Goal: Task Accomplishment & Management: Manage account settings

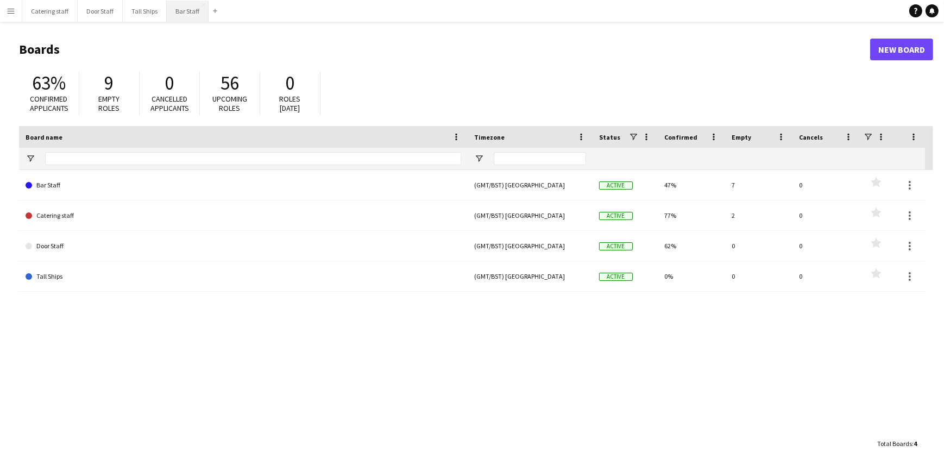
click at [180, 14] on button "Bar Staff Close" at bounding box center [188, 11] width 42 height 21
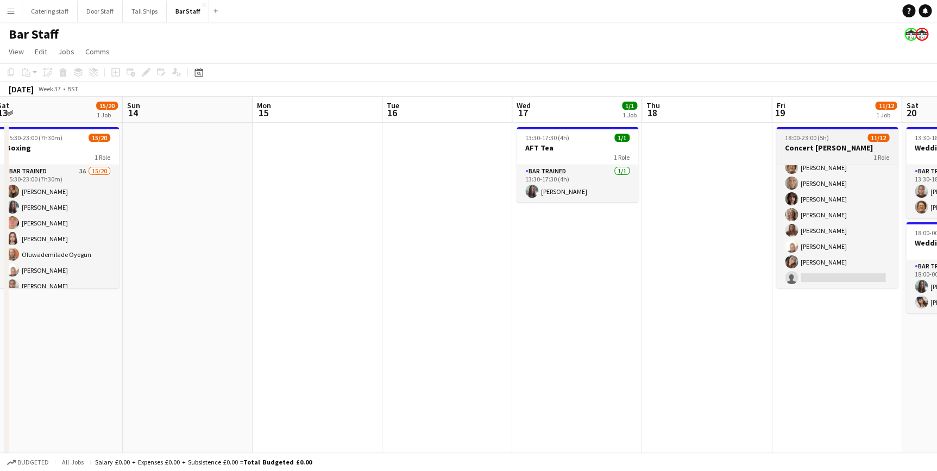
click at [843, 152] on h3 "Concert [PERSON_NAME]" at bounding box center [837, 148] width 122 height 10
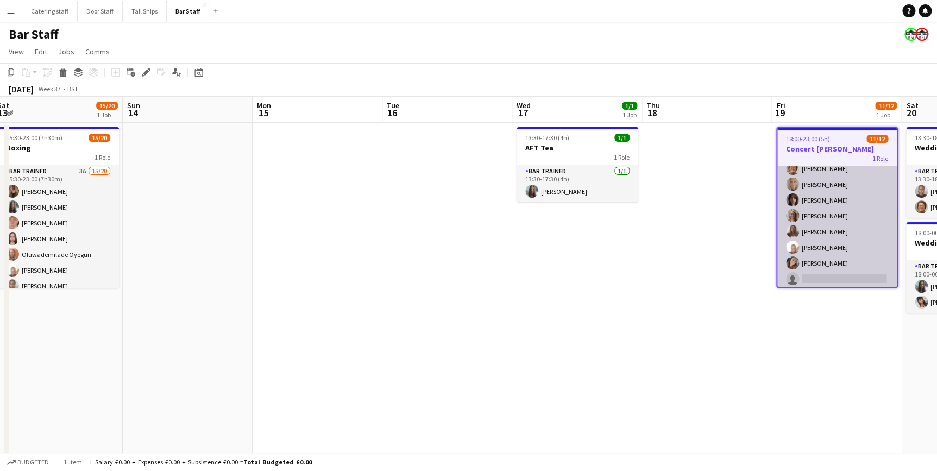
click at [837, 207] on app-card-role "Bar trained 3A [DATE] 18:00-23:00 (5h) [DEMOGRAPHIC_DATA] Akinsehinwa [PERSON_N…" at bounding box center [836, 184] width 119 height 210
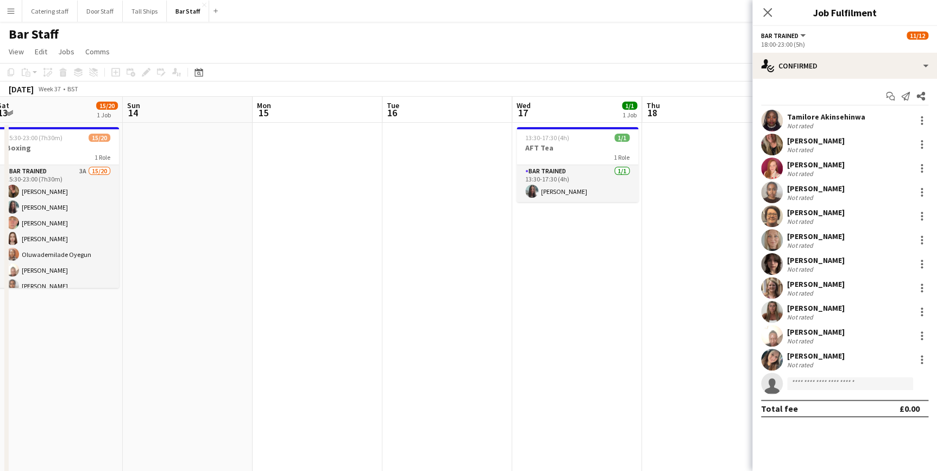
scroll to position [88, 0]
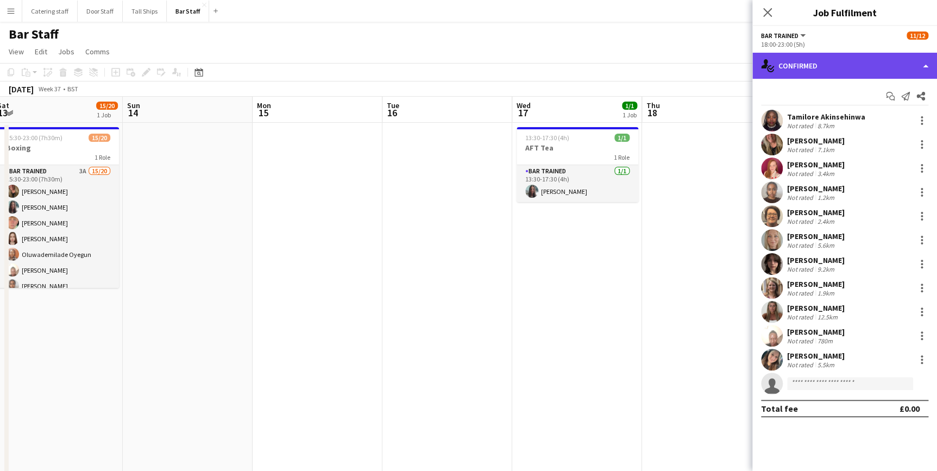
click at [820, 72] on div "single-neutral-actions-check-2 Confirmed" at bounding box center [844, 66] width 185 height 26
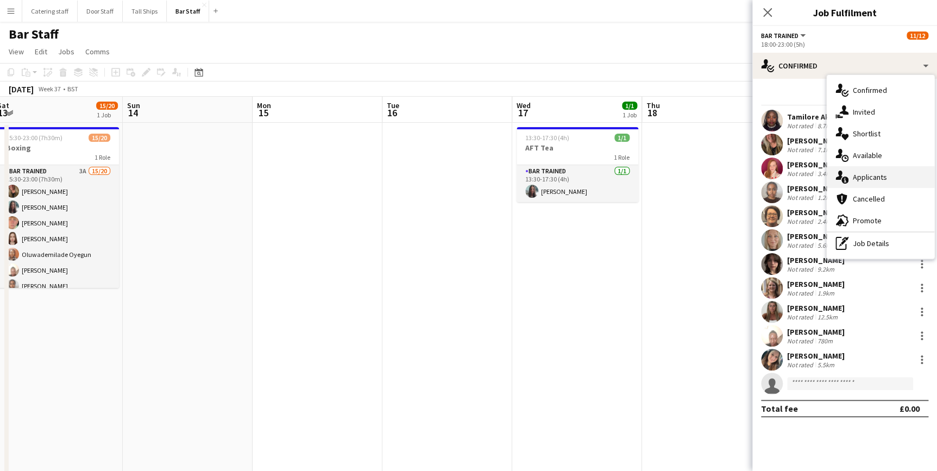
click at [886, 174] on div "single-neutral-actions-information Applicants" at bounding box center [881, 177] width 108 height 22
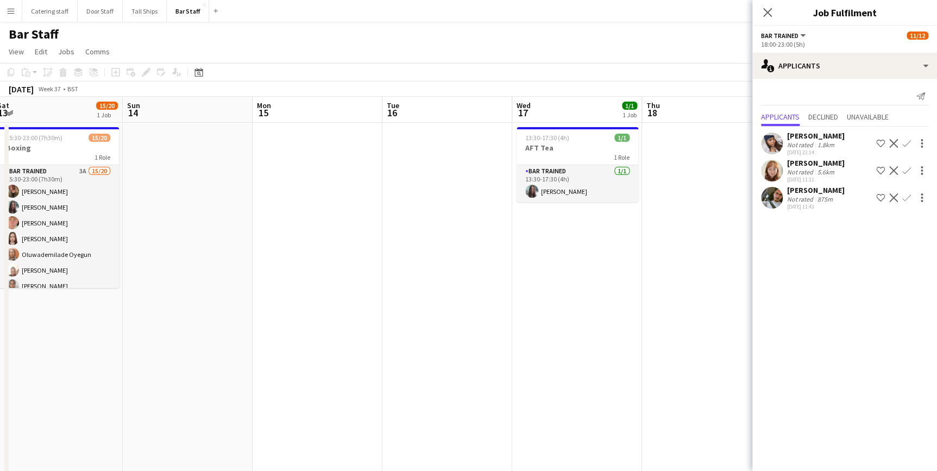
click at [706, 259] on app-date-cell at bounding box center [707, 328] width 130 height 410
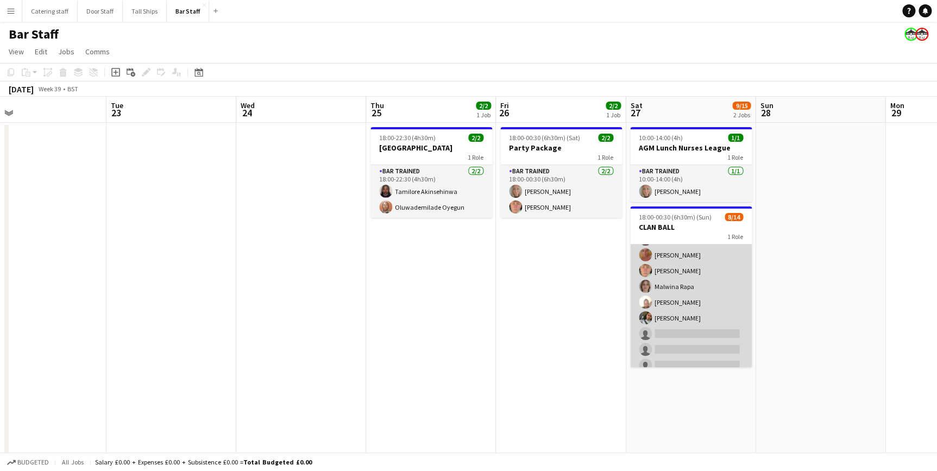
scroll to position [0, 0]
click at [688, 251] on app-card-role "Bar trained 4A [DATE] 18:00-00:30 (6h30m) [PERSON_NAME] [PERSON_NAME] [PERSON_N…" at bounding box center [691, 365] width 122 height 242
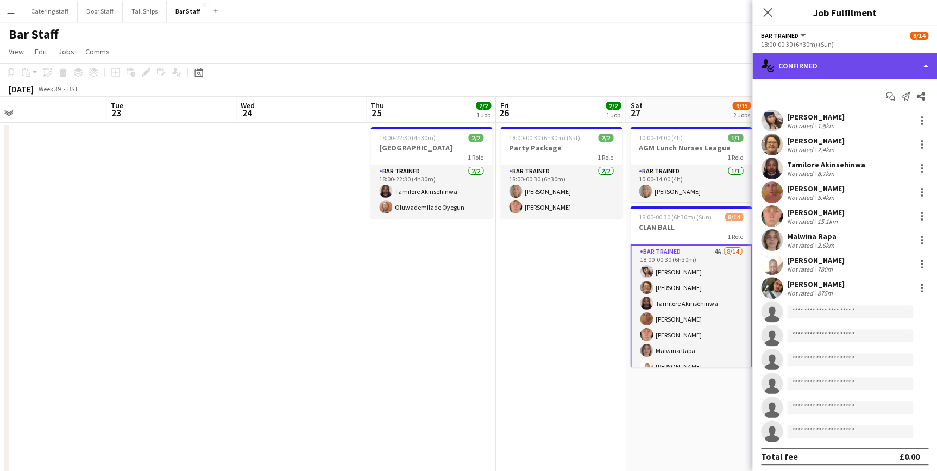
click at [809, 68] on div "single-neutral-actions-check-2 Confirmed" at bounding box center [844, 66] width 185 height 26
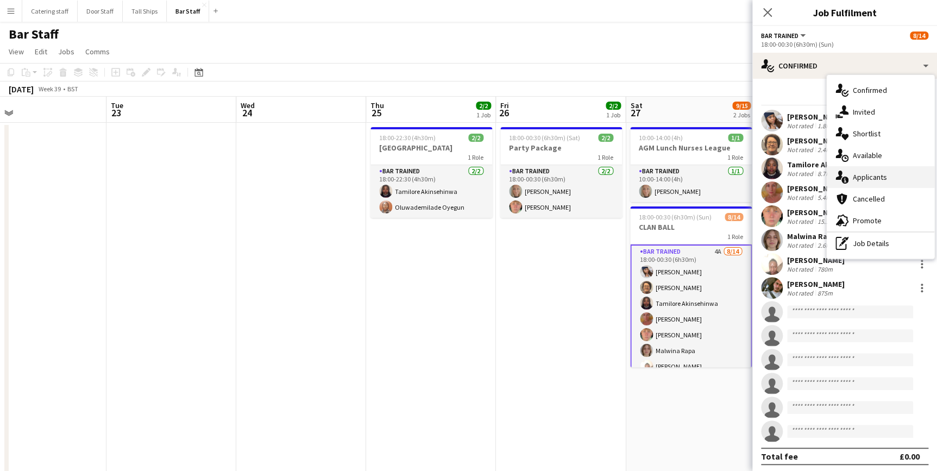
click at [857, 172] on span "Applicants" at bounding box center [870, 177] width 34 height 10
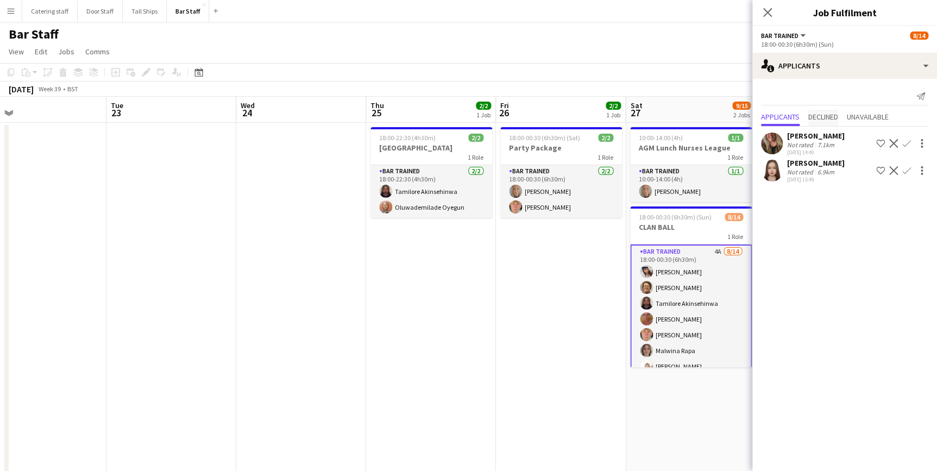
click at [823, 116] on span "Declined" at bounding box center [823, 117] width 30 height 8
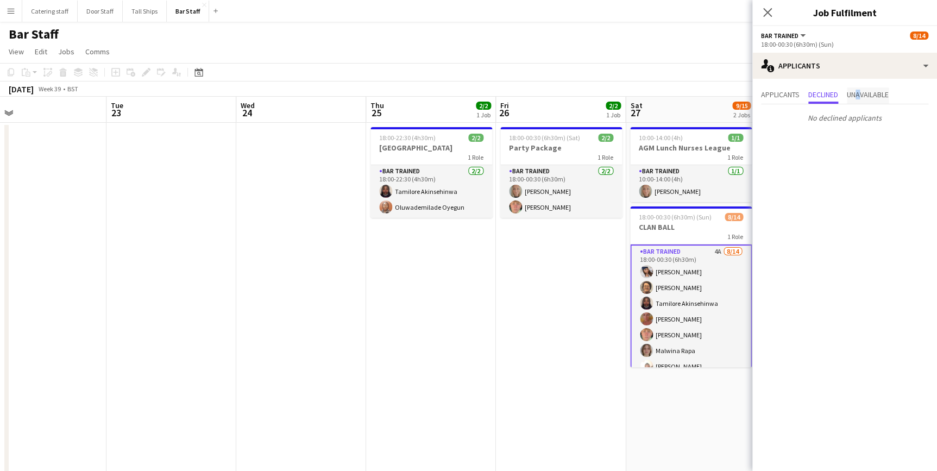
click at [862, 95] on span "Unavailable" at bounding box center [868, 95] width 42 height 8
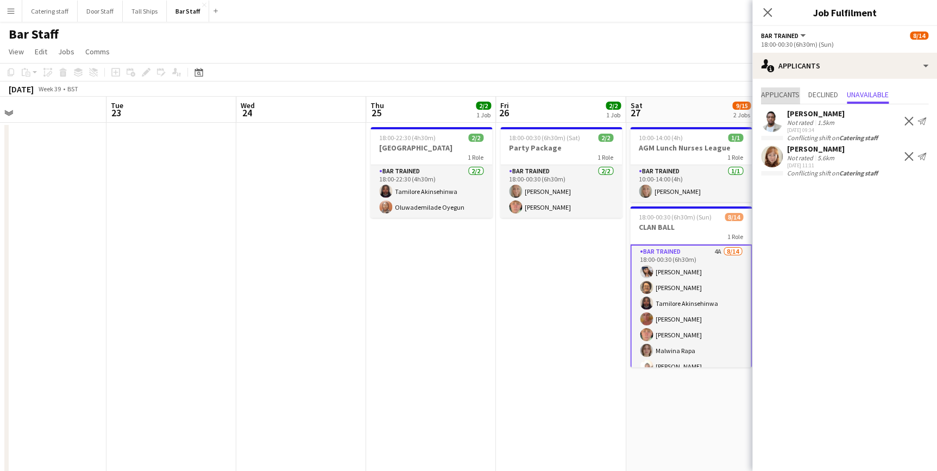
drag, startPoint x: 862, startPoint y: 95, endPoint x: 788, endPoint y: 93, distance: 74.4
click at [788, 93] on span "Applicants" at bounding box center [780, 95] width 39 height 8
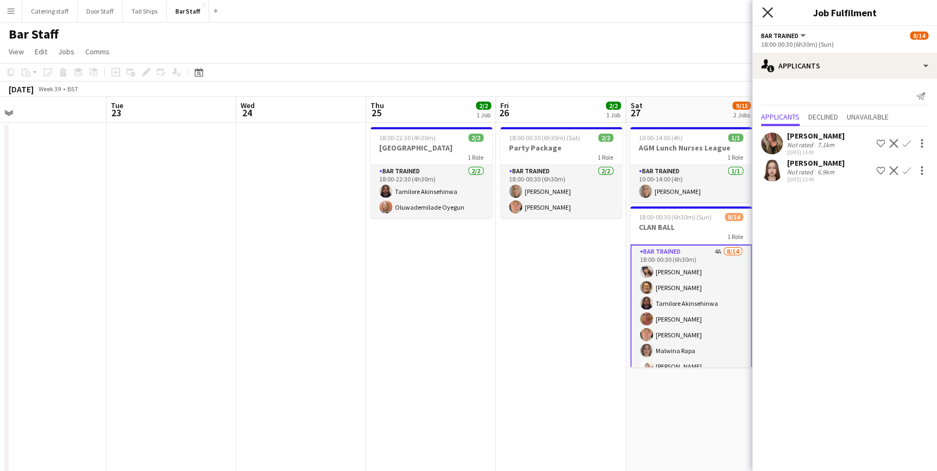
click at [765, 15] on icon at bounding box center [767, 12] width 10 height 10
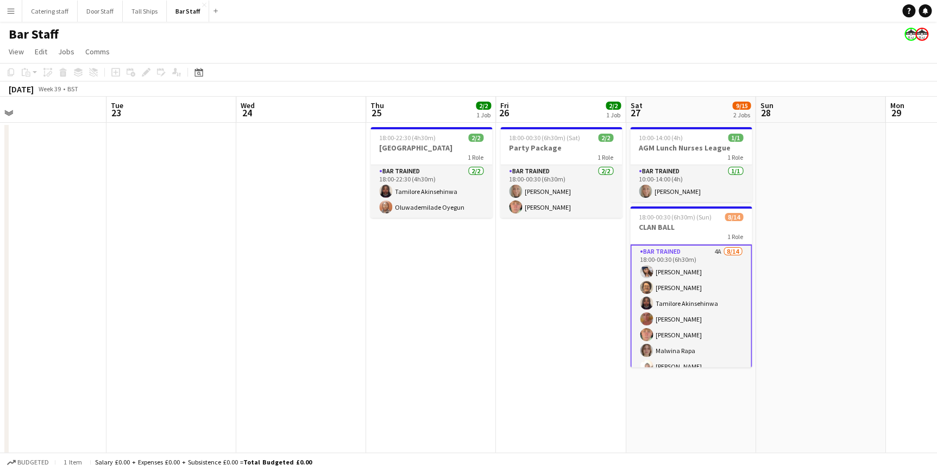
click at [593, 294] on app-date-cell "18:00-00:30 (6h30m) (Sat) 2/2 Party Package 1 Role Bar trained [DATE] 18:00-00:…" at bounding box center [561, 328] width 130 height 410
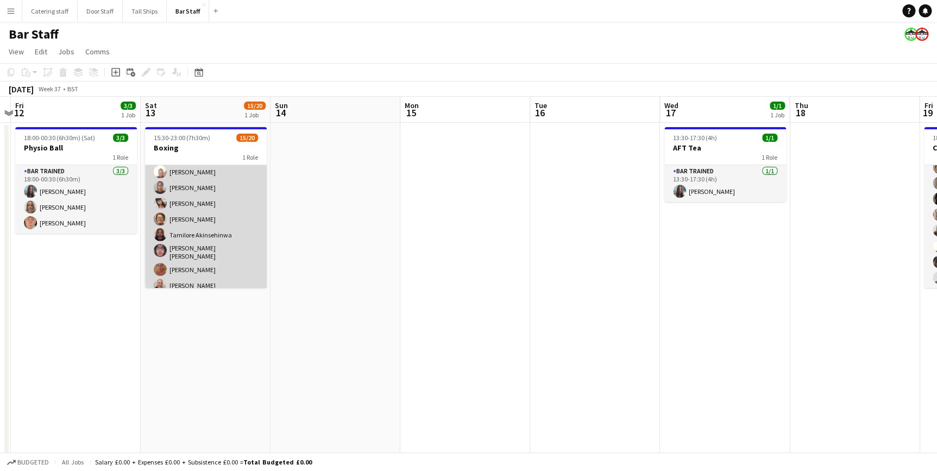
scroll to position [148, 0]
click at [223, 228] on app-card-role "Bar trained 3A 15/20 15:30-23:00 (7h30m) [PERSON_NAME] [PERSON_NAME] [PERSON_NA…" at bounding box center [206, 186] width 122 height 339
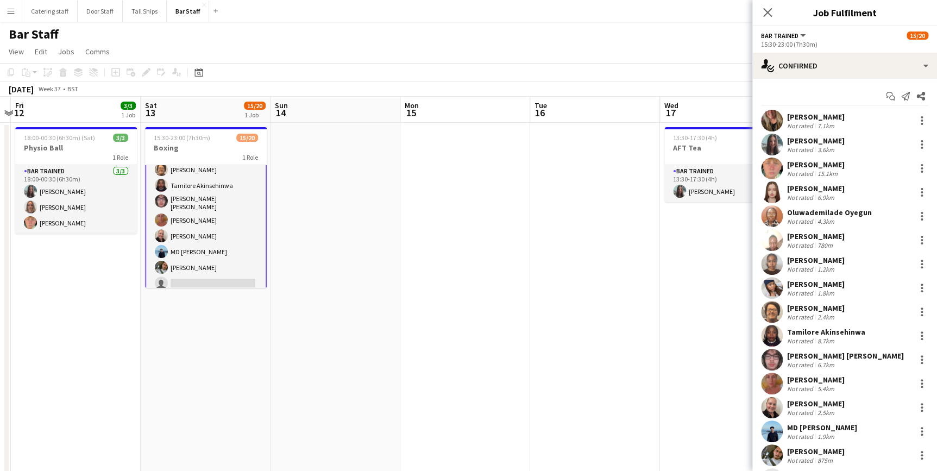
scroll to position [146, 0]
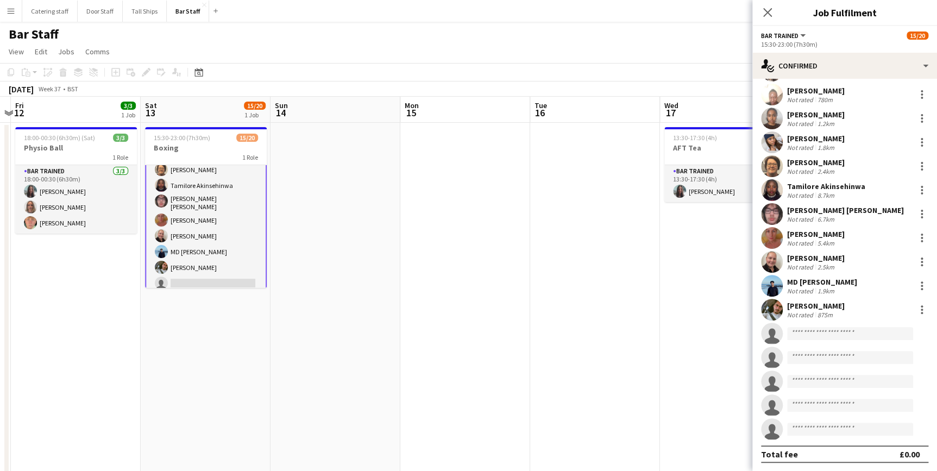
click at [811, 311] on div "Not rated" at bounding box center [801, 315] width 28 height 8
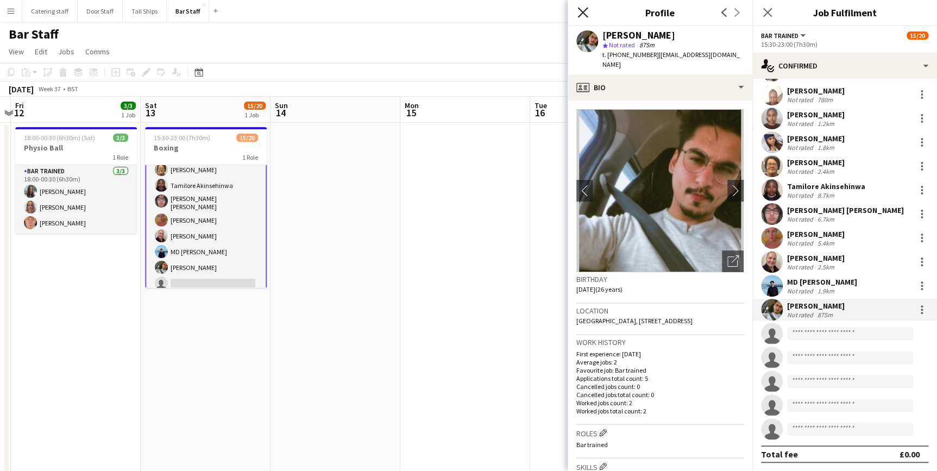
click at [584, 14] on icon at bounding box center [582, 12] width 10 height 10
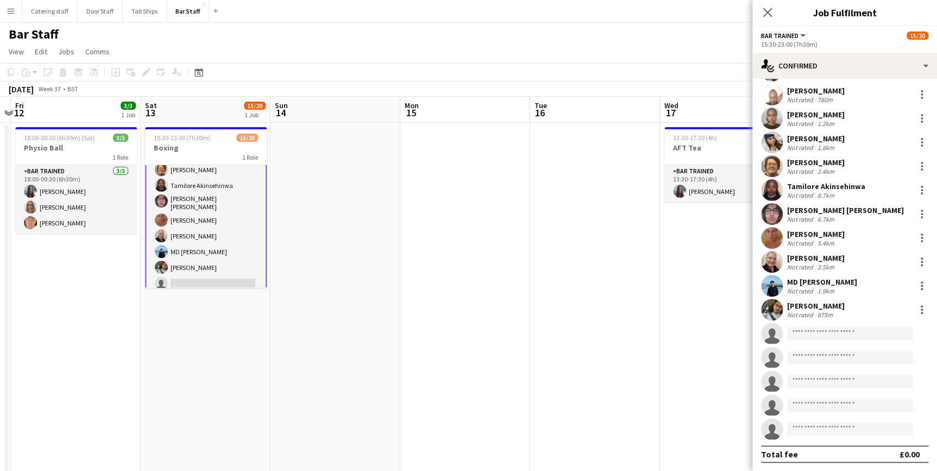
click at [818, 279] on div "MD [PERSON_NAME]" at bounding box center [822, 282] width 70 height 10
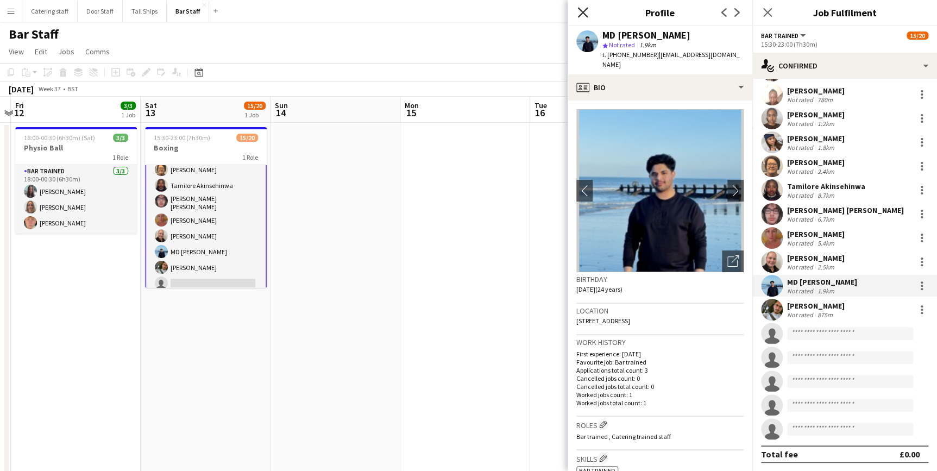
click at [583, 15] on icon "Close pop-in" at bounding box center [582, 12] width 10 height 10
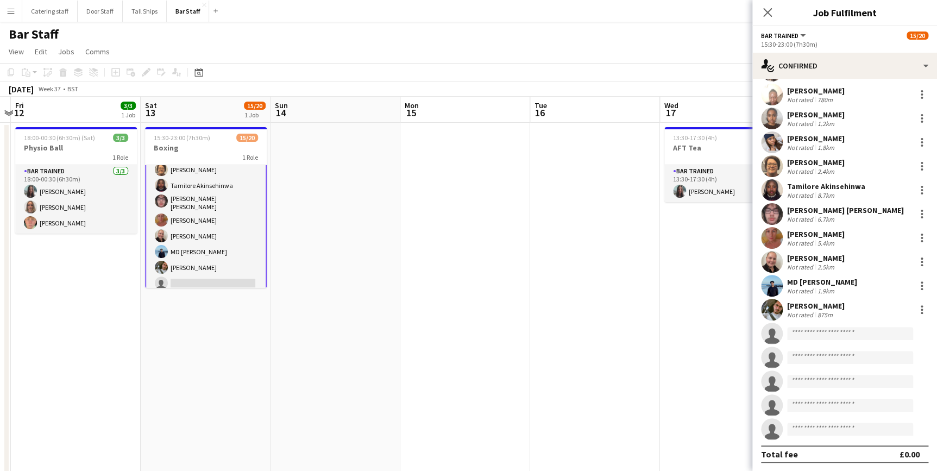
click at [809, 305] on div "[PERSON_NAME]" at bounding box center [816, 306] width 58 height 10
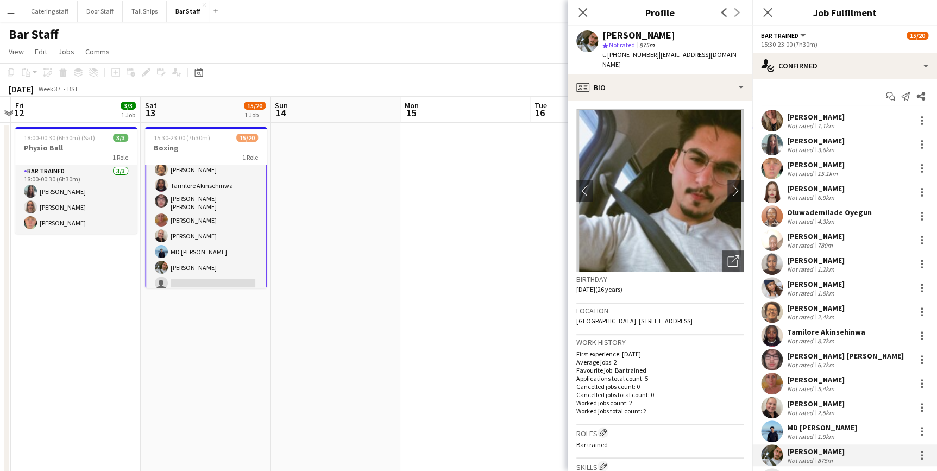
scroll to position [0, 0]
click at [1, 5] on button "Menu" at bounding box center [11, 11] width 22 height 22
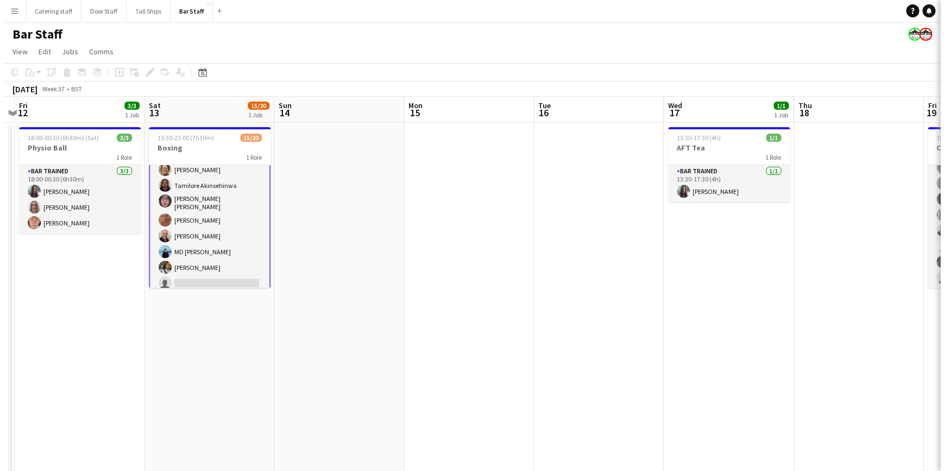
scroll to position [148, 0]
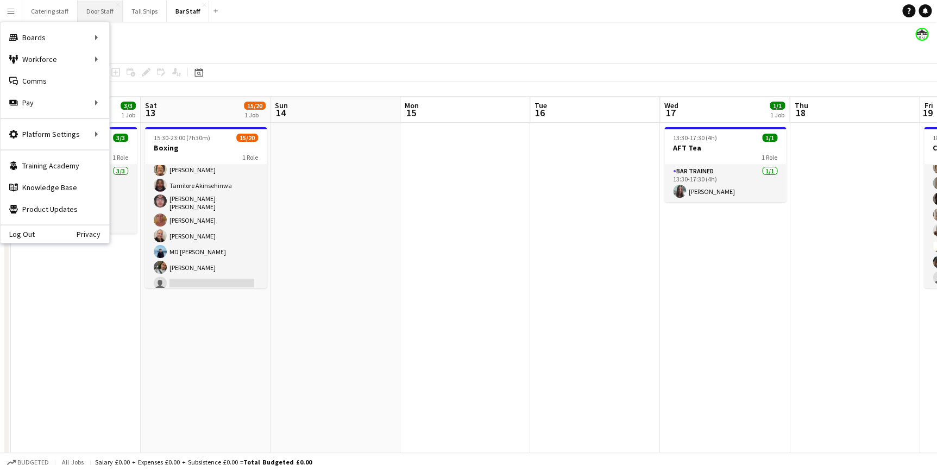
click at [102, 8] on button "Door Staff Close" at bounding box center [100, 11] width 45 height 21
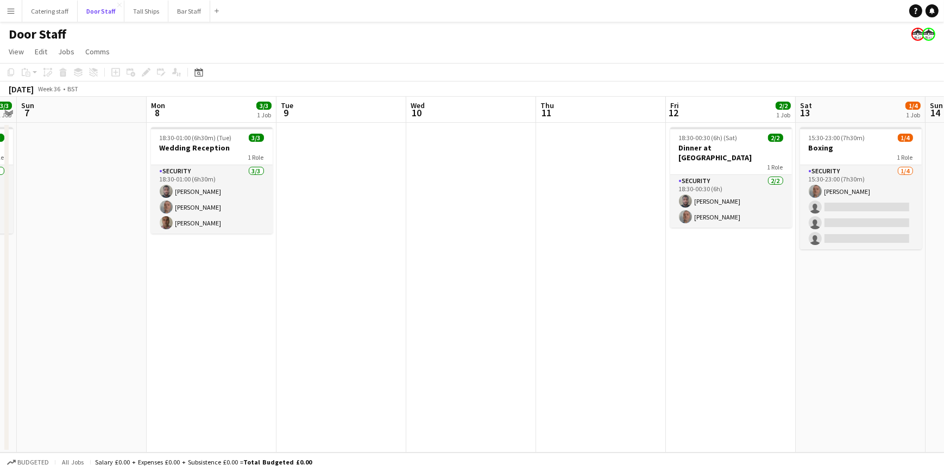
scroll to position [0, 234]
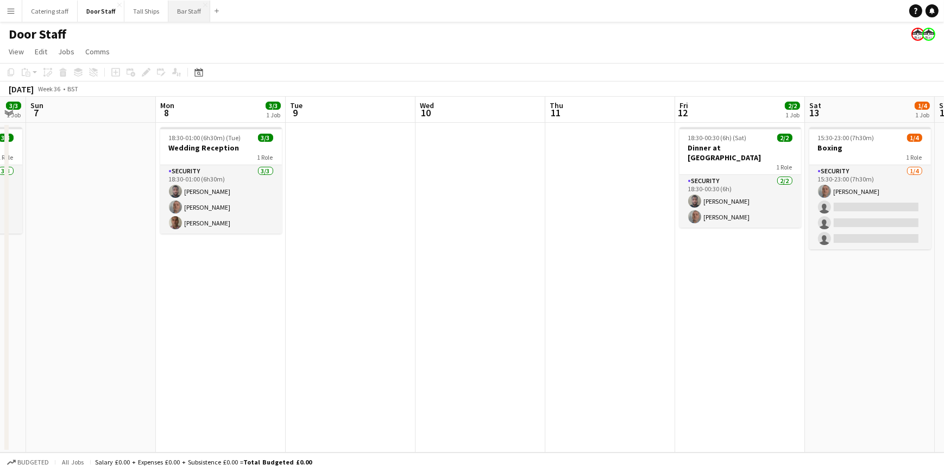
click at [179, 12] on button "Bar Staff Close" at bounding box center [189, 11] width 42 height 21
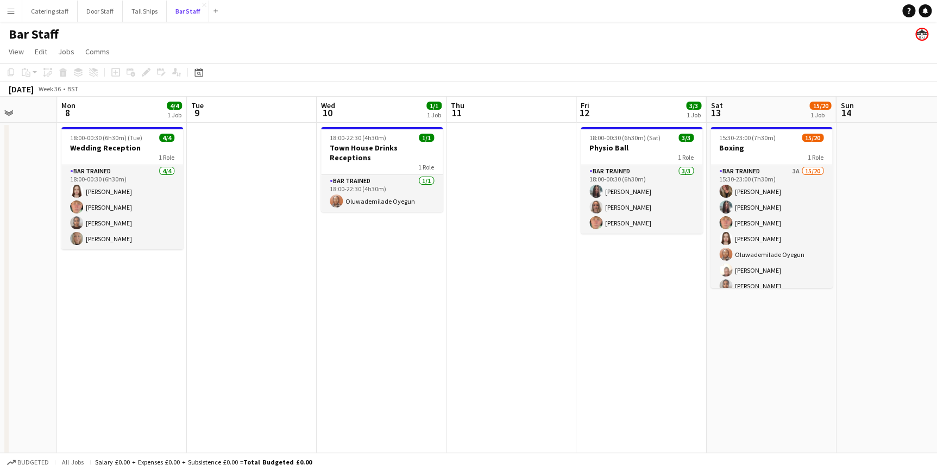
scroll to position [0, 382]
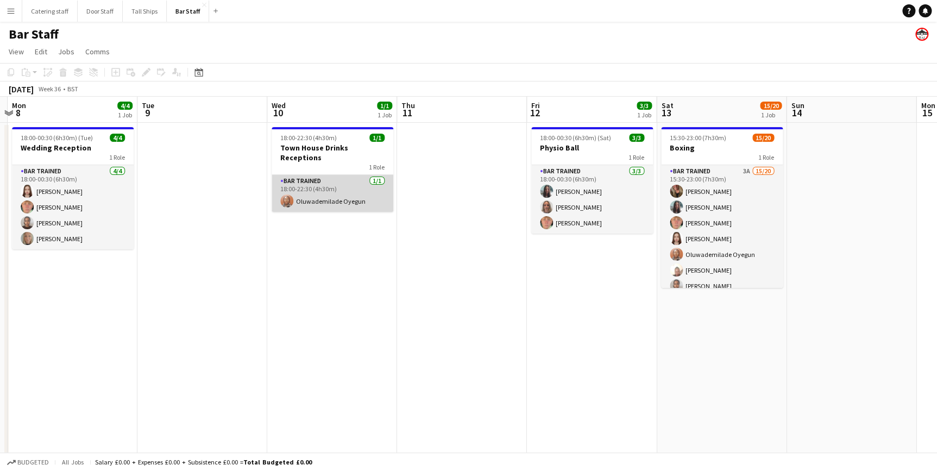
click at [346, 191] on app-card-role "Bar trained [DATE] 18:00-22:30 (4h30m) Oluwademilade Oyegun" at bounding box center [333, 193] width 122 height 37
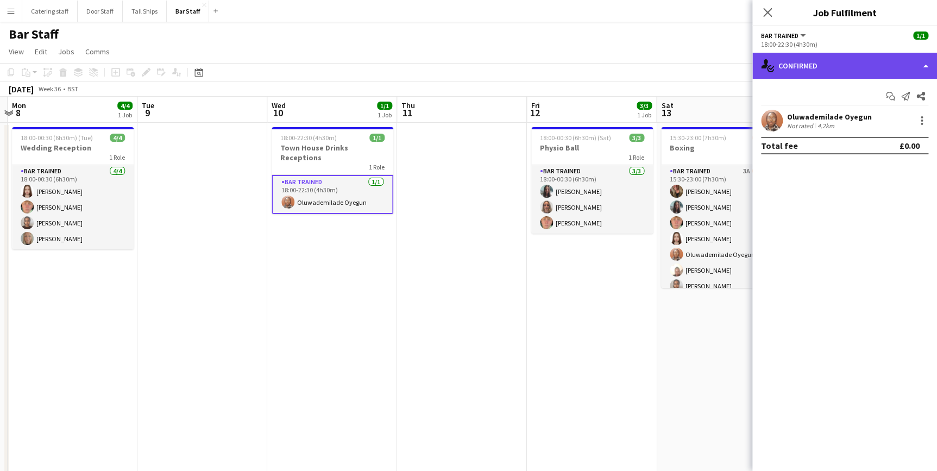
click at [817, 65] on div "single-neutral-actions-check-2 Confirmed" at bounding box center [844, 66] width 185 height 26
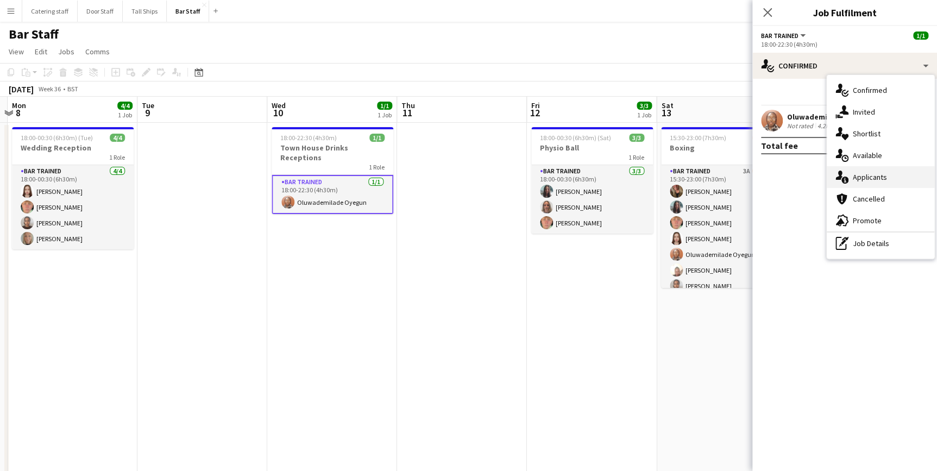
click at [864, 174] on span "Applicants" at bounding box center [870, 177] width 34 height 10
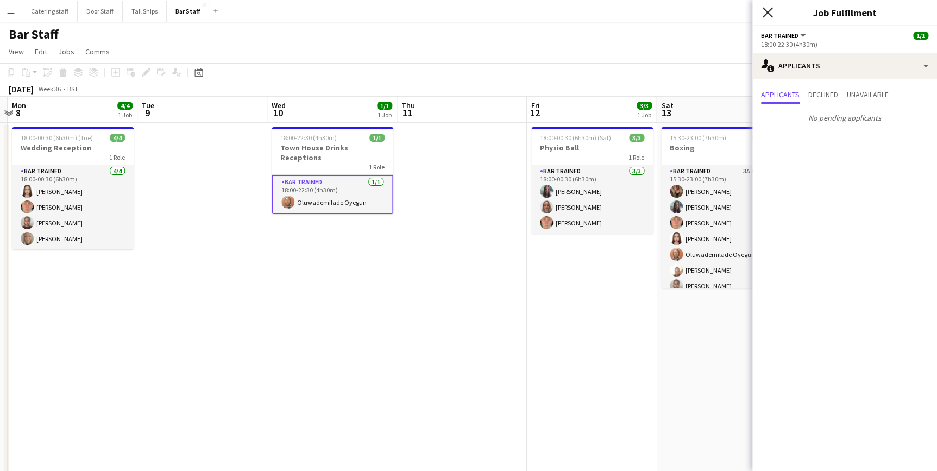
click at [768, 11] on icon at bounding box center [767, 12] width 10 height 10
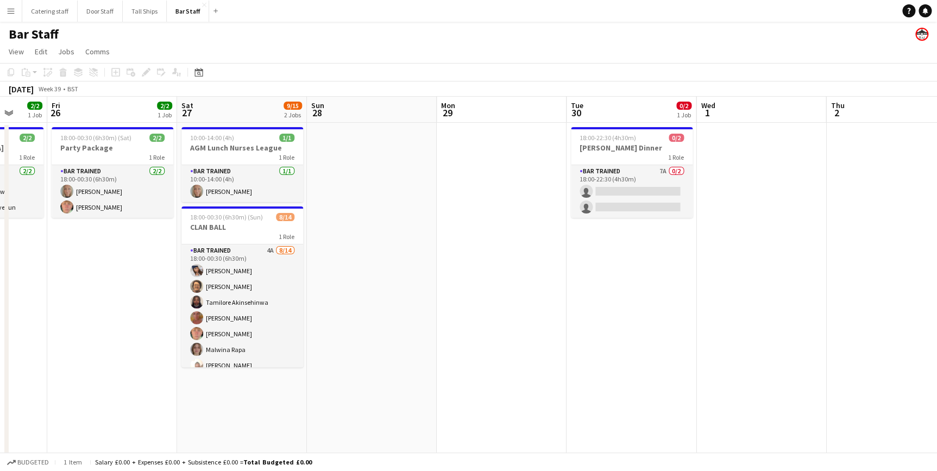
scroll to position [0, 365]
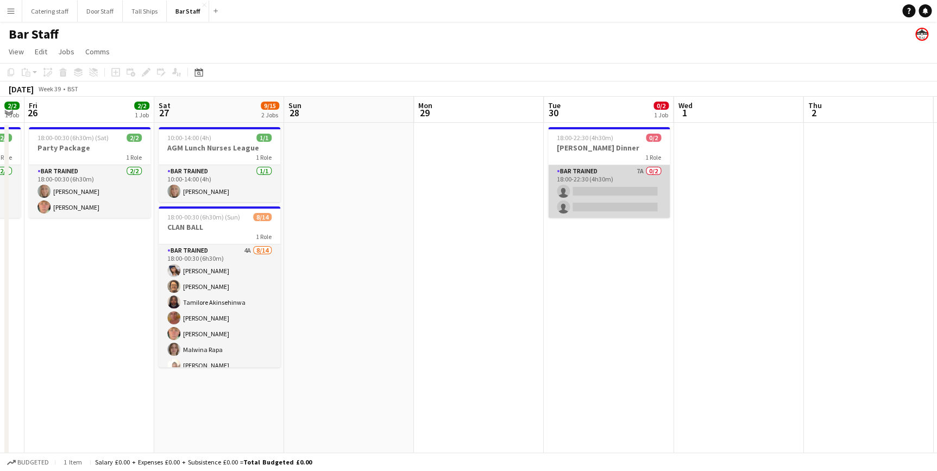
click at [612, 173] on app-card-role "Bar trained 7A 0/2 18:00-22:30 (4h30m) single-neutral-actions single-neutral-ac…" at bounding box center [609, 191] width 122 height 53
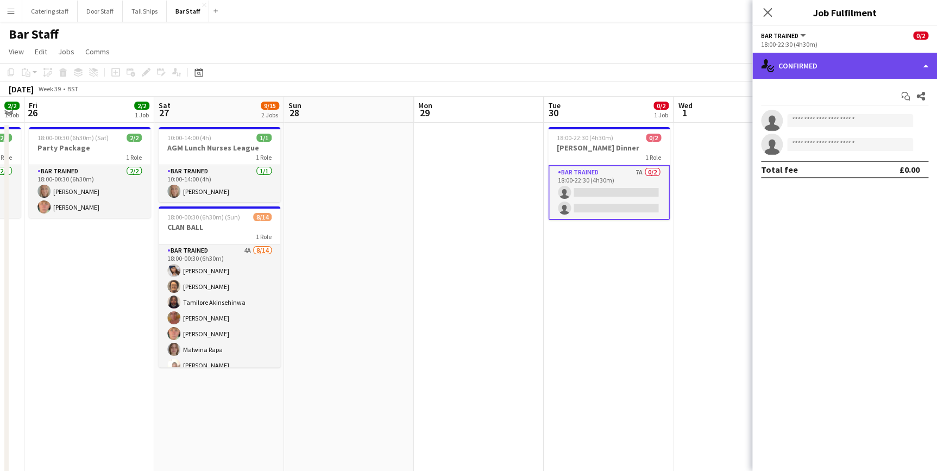
click at [826, 67] on div "single-neutral-actions-check-2 Confirmed" at bounding box center [844, 66] width 185 height 26
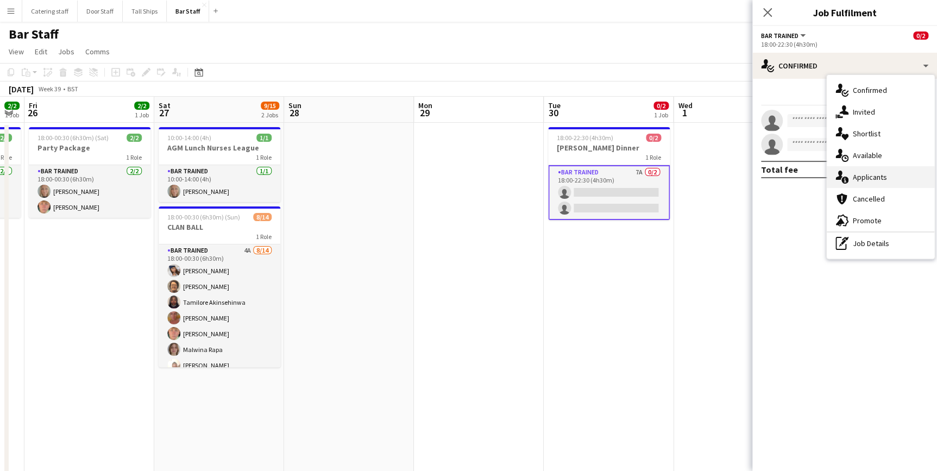
click at [875, 172] on span "Applicants" at bounding box center [870, 177] width 34 height 10
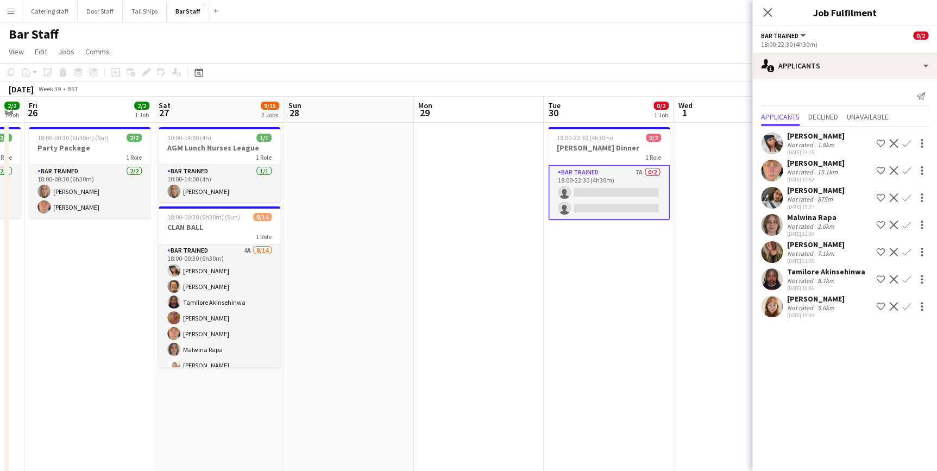
click at [714, 255] on app-date-cell at bounding box center [738, 328] width 130 height 410
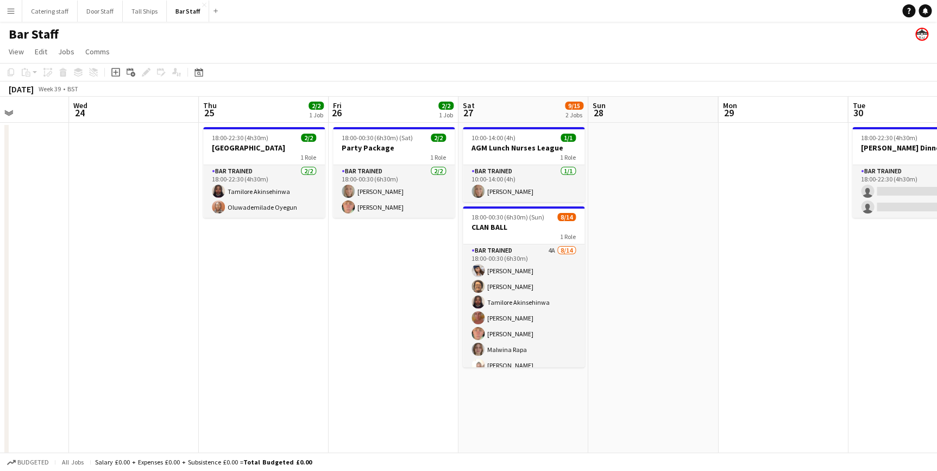
scroll to position [0, 272]
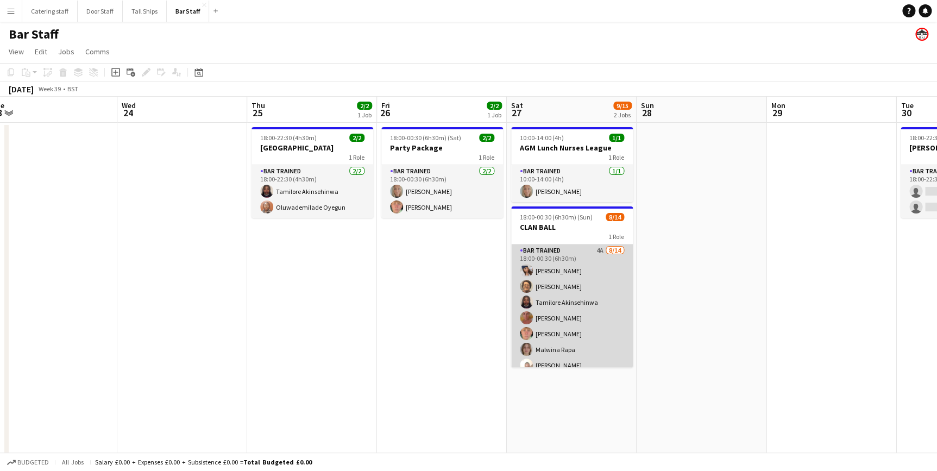
click at [592, 271] on app-card-role "Bar trained 4A [DATE] 18:00-00:30 (6h30m) [PERSON_NAME] [PERSON_NAME] [PERSON_N…" at bounding box center [572, 365] width 122 height 242
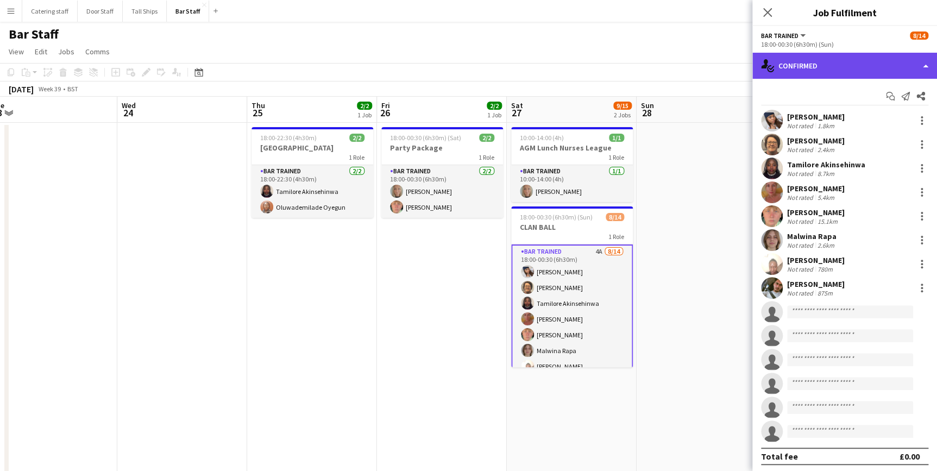
click at [825, 61] on div "single-neutral-actions-check-2 Confirmed" at bounding box center [844, 66] width 185 height 26
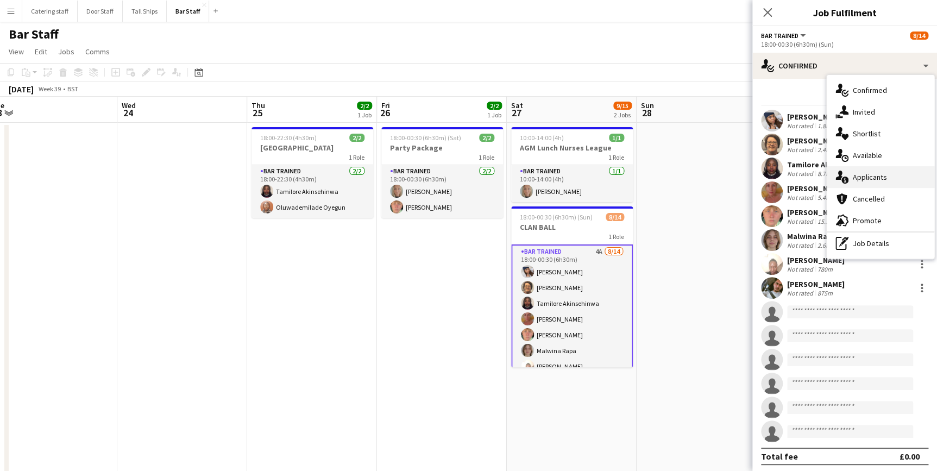
click at [879, 171] on div "single-neutral-actions-information Applicants" at bounding box center [881, 177] width 108 height 22
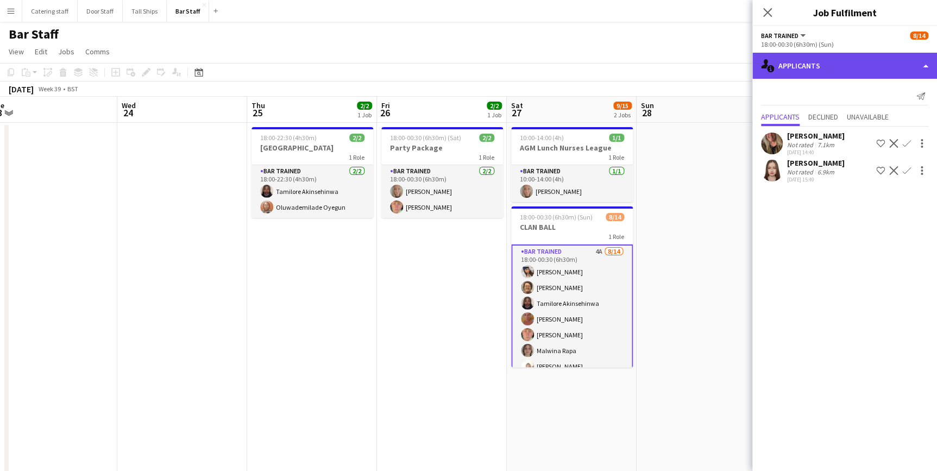
click at [851, 67] on div "single-neutral-actions-information Applicants" at bounding box center [844, 66] width 185 height 26
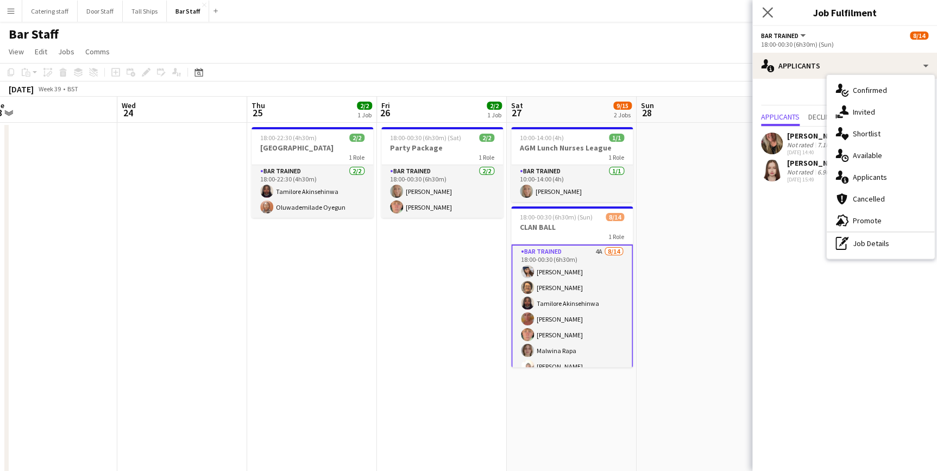
click at [762, 9] on icon "Close pop-in" at bounding box center [767, 12] width 10 height 10
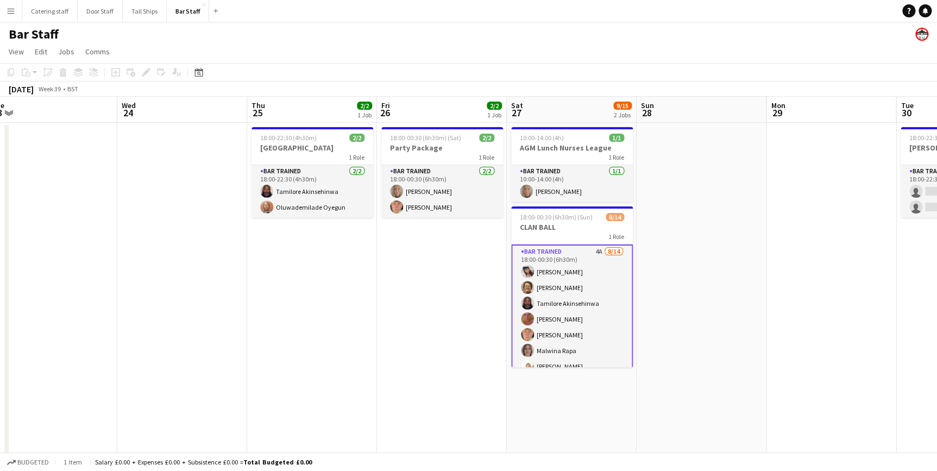
click at [685, 271] on app-date-cell at bounding box center [702, 328] width 130 height 410
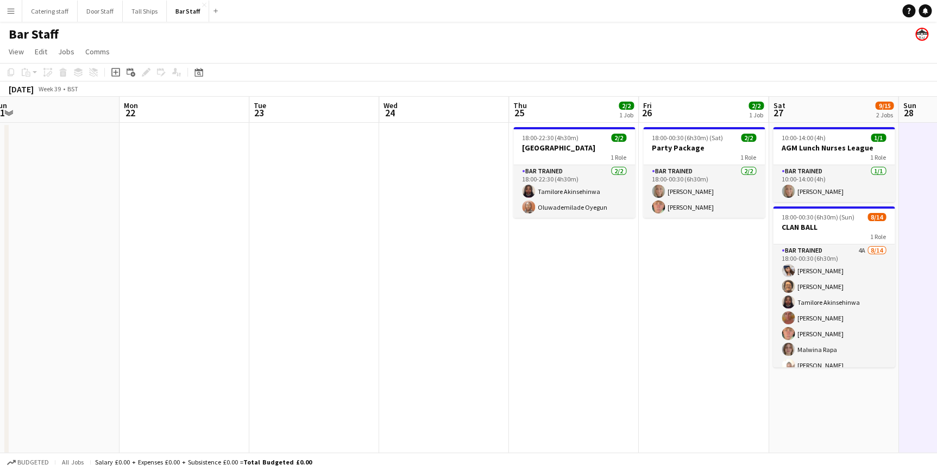
scroll to position [0, 260]
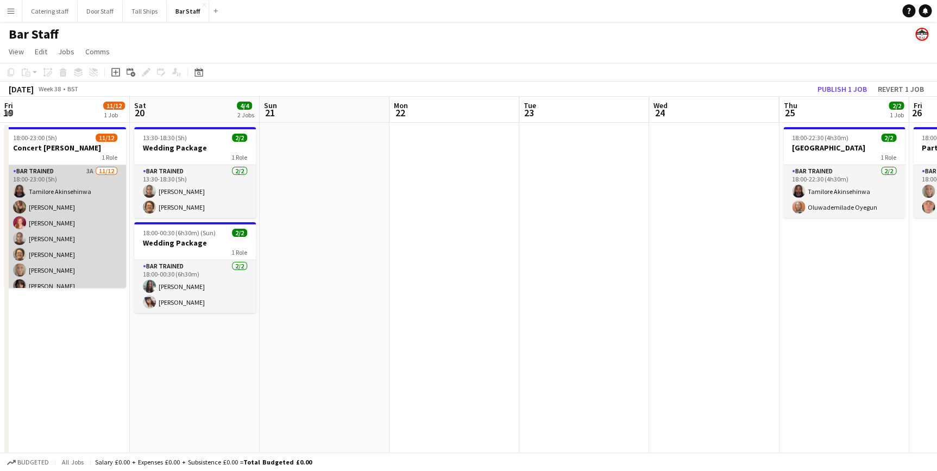
click at [71, 180] on app-card-role "Bar trained 3A [DATE] 18:00-23:00 (5h) [DEMOGRAPHIC_DATA] Akinsehinwa [PERSON_N…" at bounding box center [65, 270] width 122 height 210
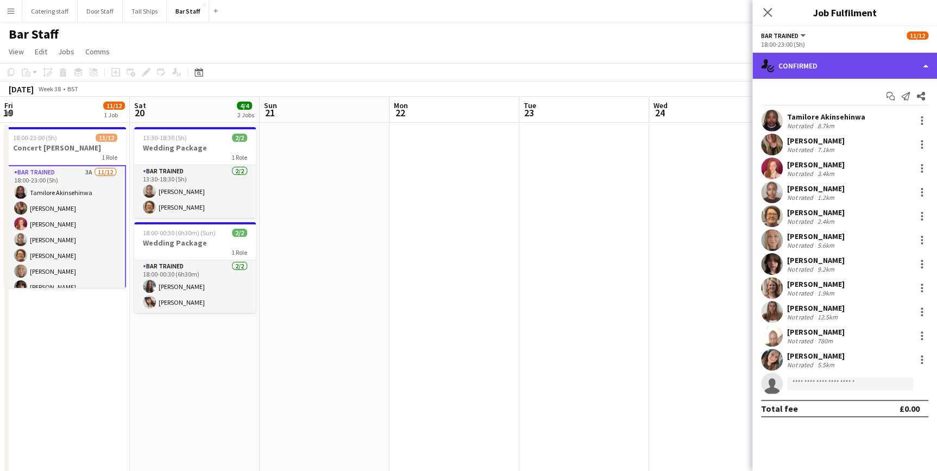
click at [831, 75] on div "single-neutral-actions-check-2 Confirmed" at bounding box center [844, 66] width 185 height 26
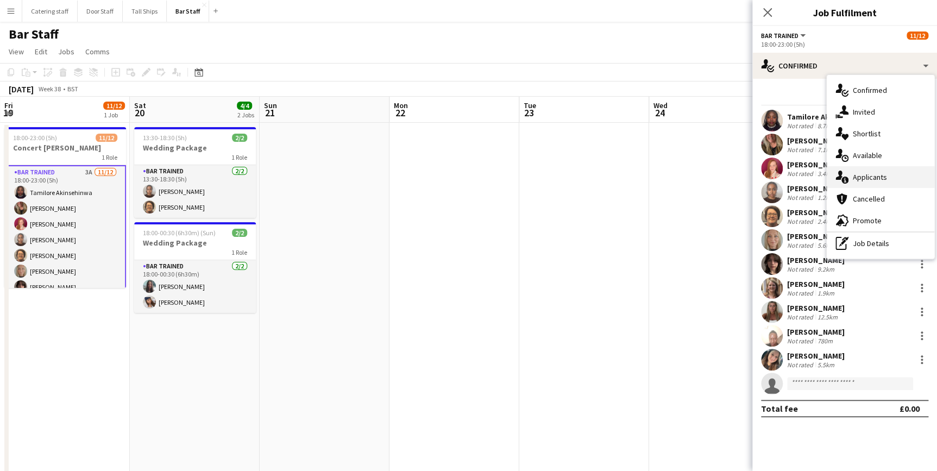
click at [848, 179] on div "single-neutral-actions-information Applicants" at bounding box center [881, 177] width 108 height 22
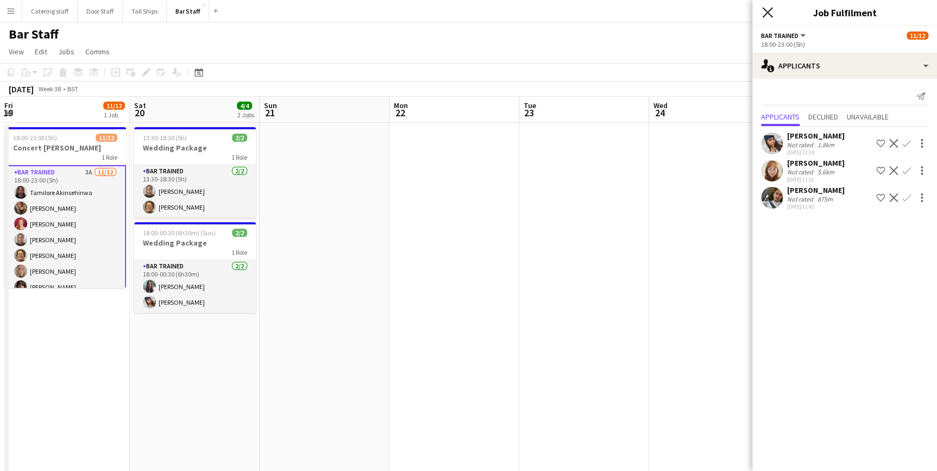
click at [767, 12] on icon at bounding box center [767, 12] width 10 height 10
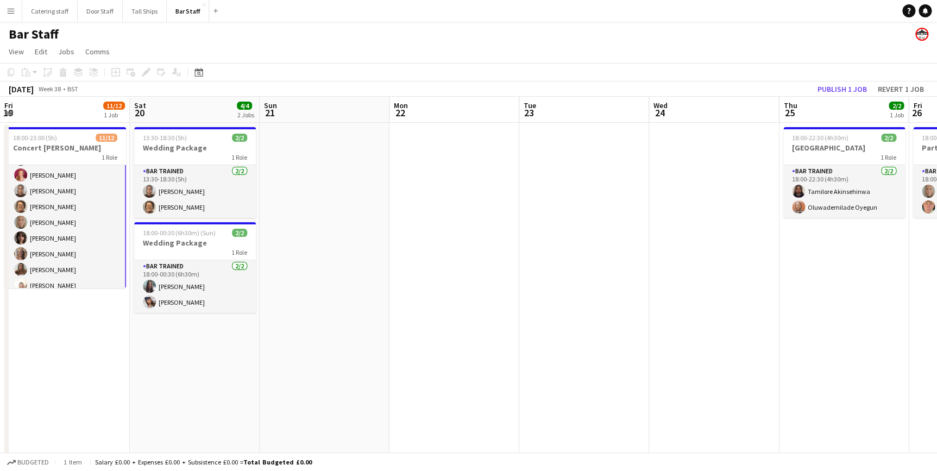
scroll to position [89, 0]
